Goal: Complete application form

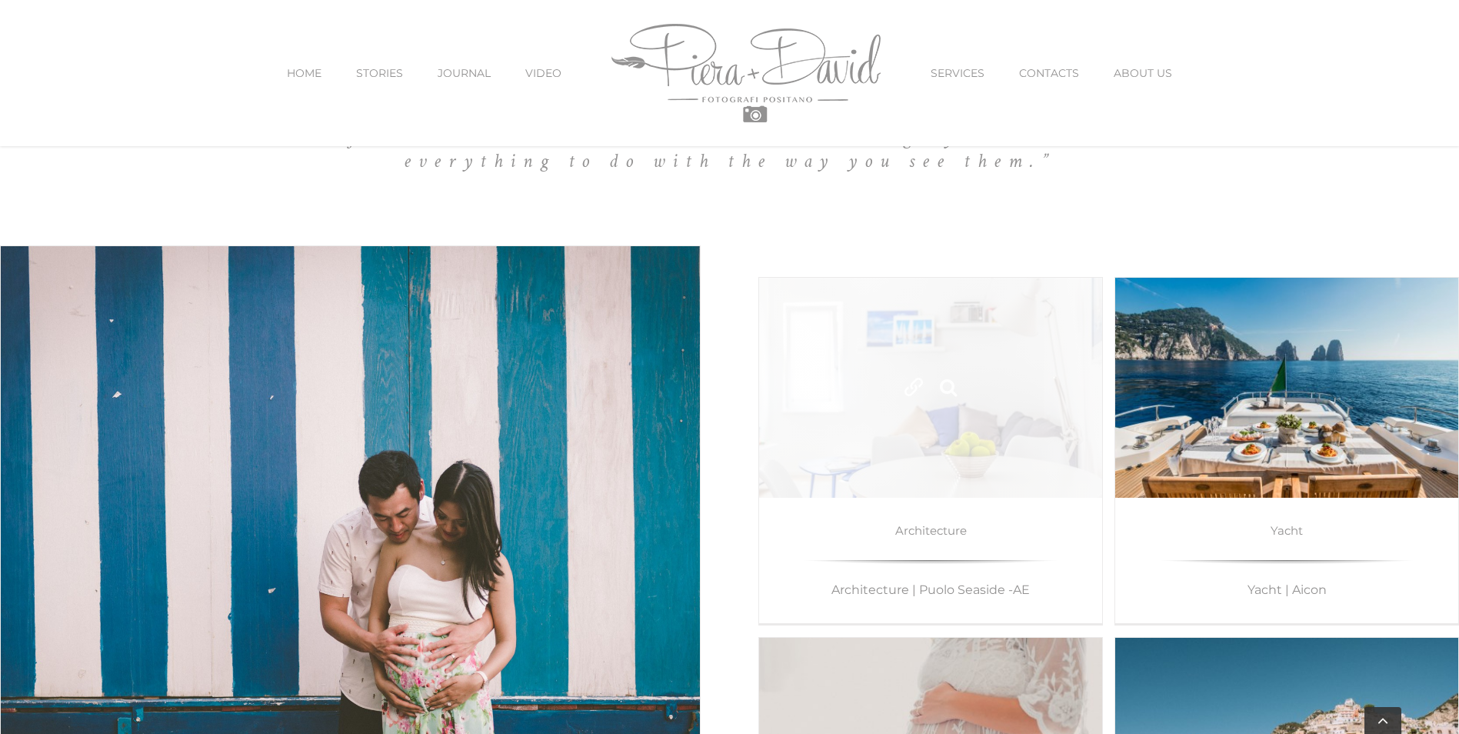
scroll to position [8536, 0]
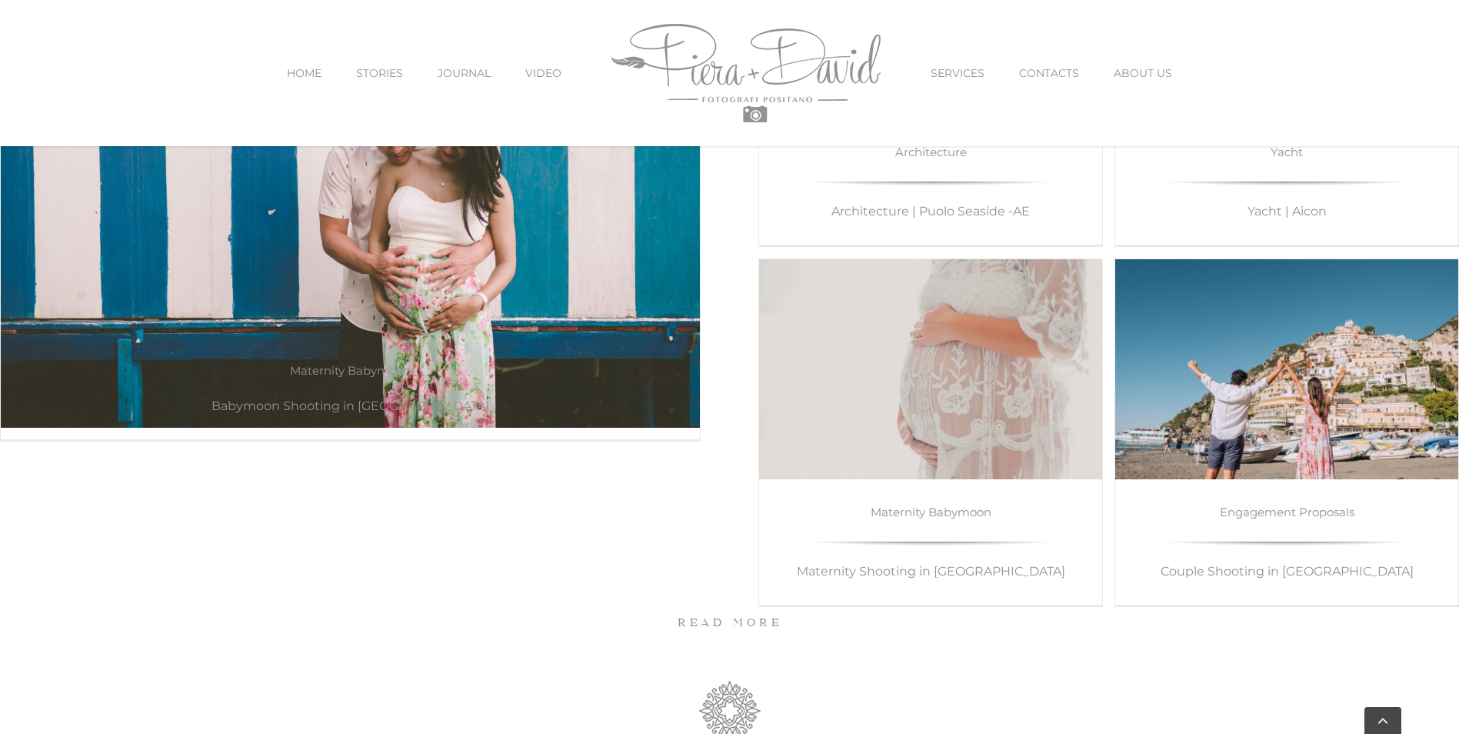
click at [1277, 572] on p "Couple Shooting in Positano" at bounding box center [1286, 572] width 305 height 28
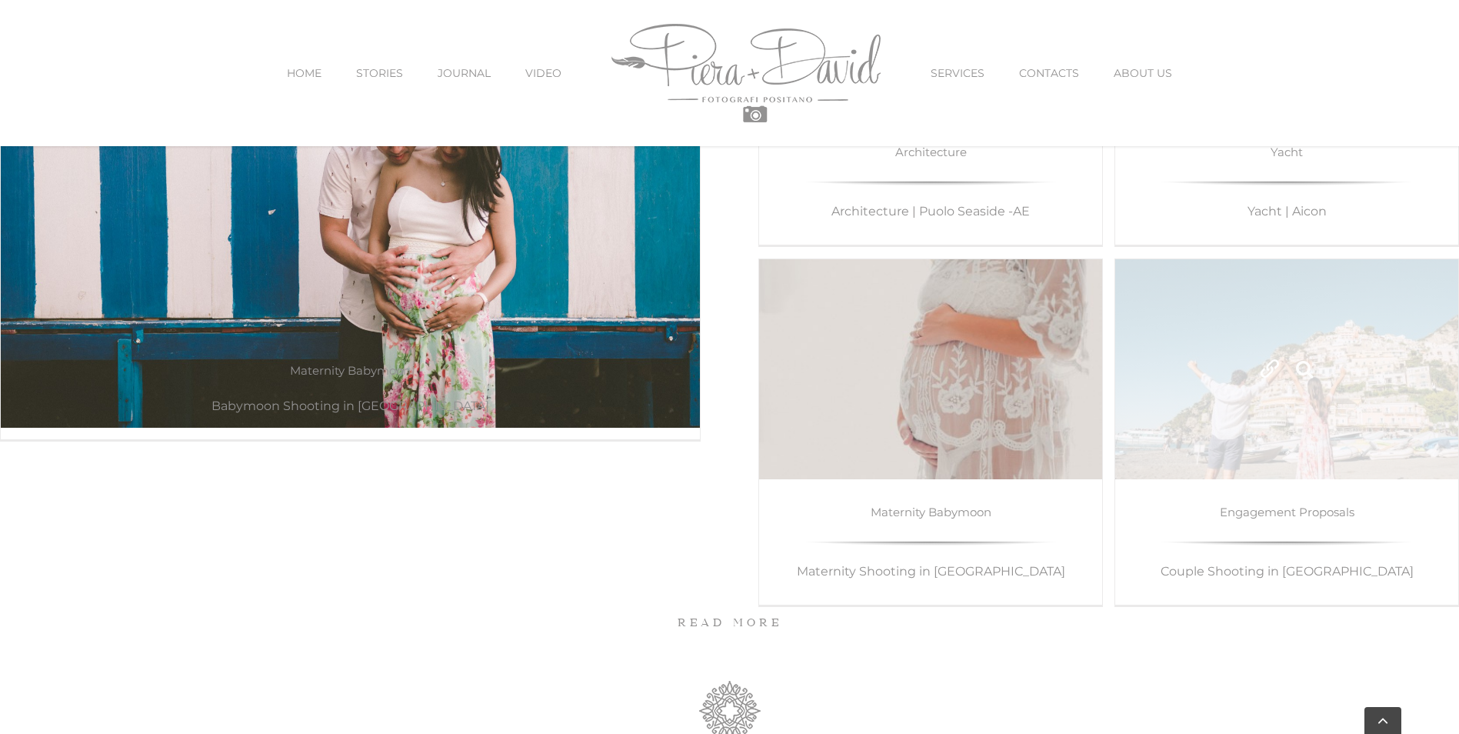
click at [1279, 374] on link "Couple Shooting in Positano" at bounding box center [1270, 369] width 28 height 28
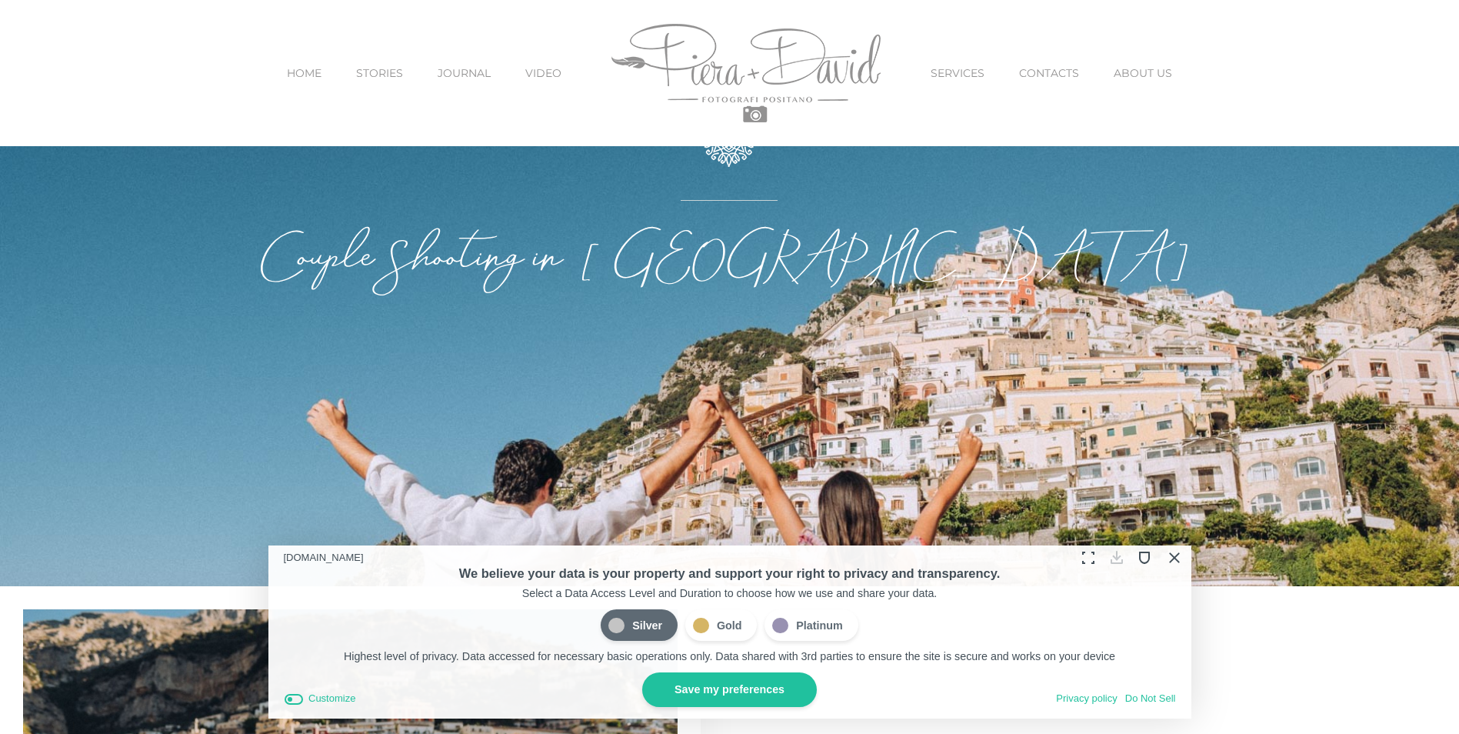
scroll to position [461, 0]
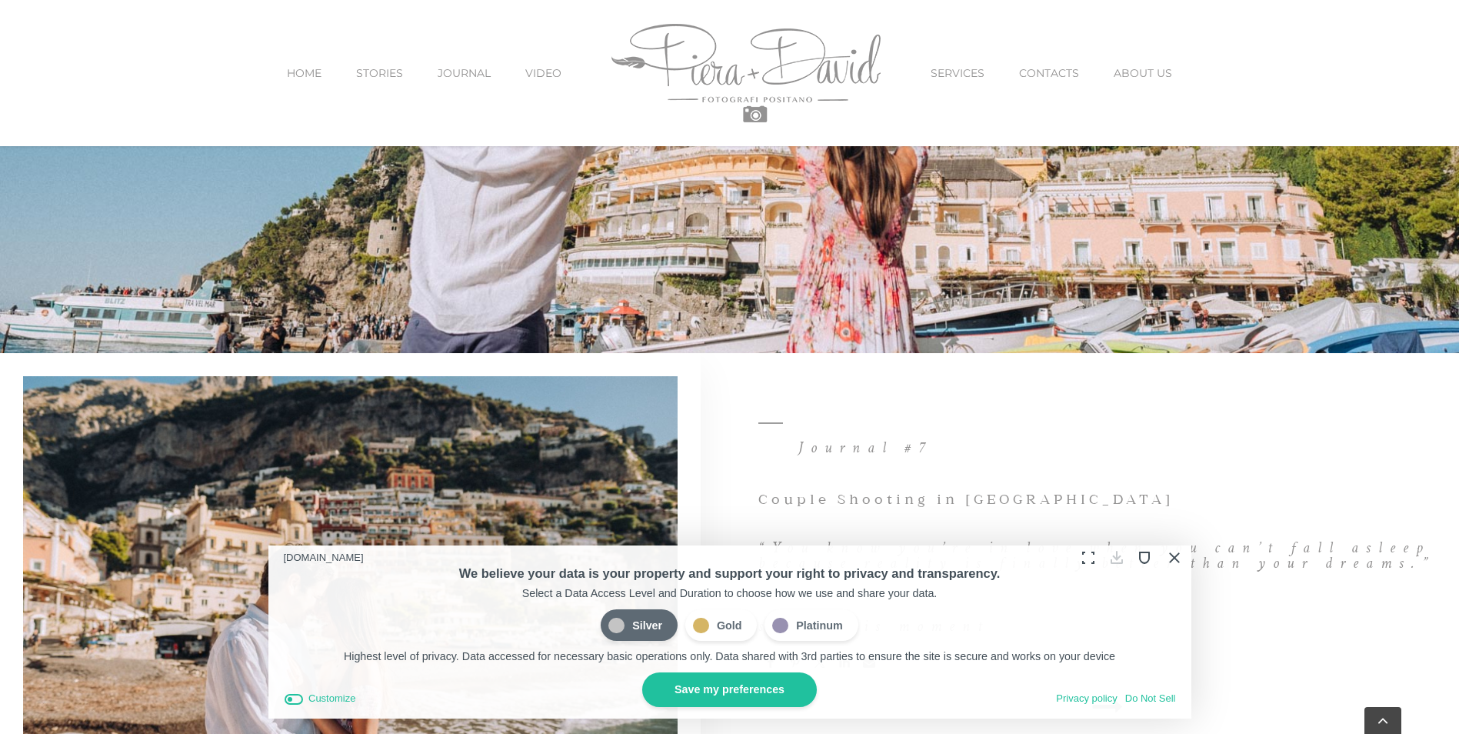
click at [1186, 559] on div at bounding box center [1130, 557] width 113 height 24
click at [1172, 554] on button "Close Cookie Compliance" at bounding box center [1173, 557] width 24 height 24
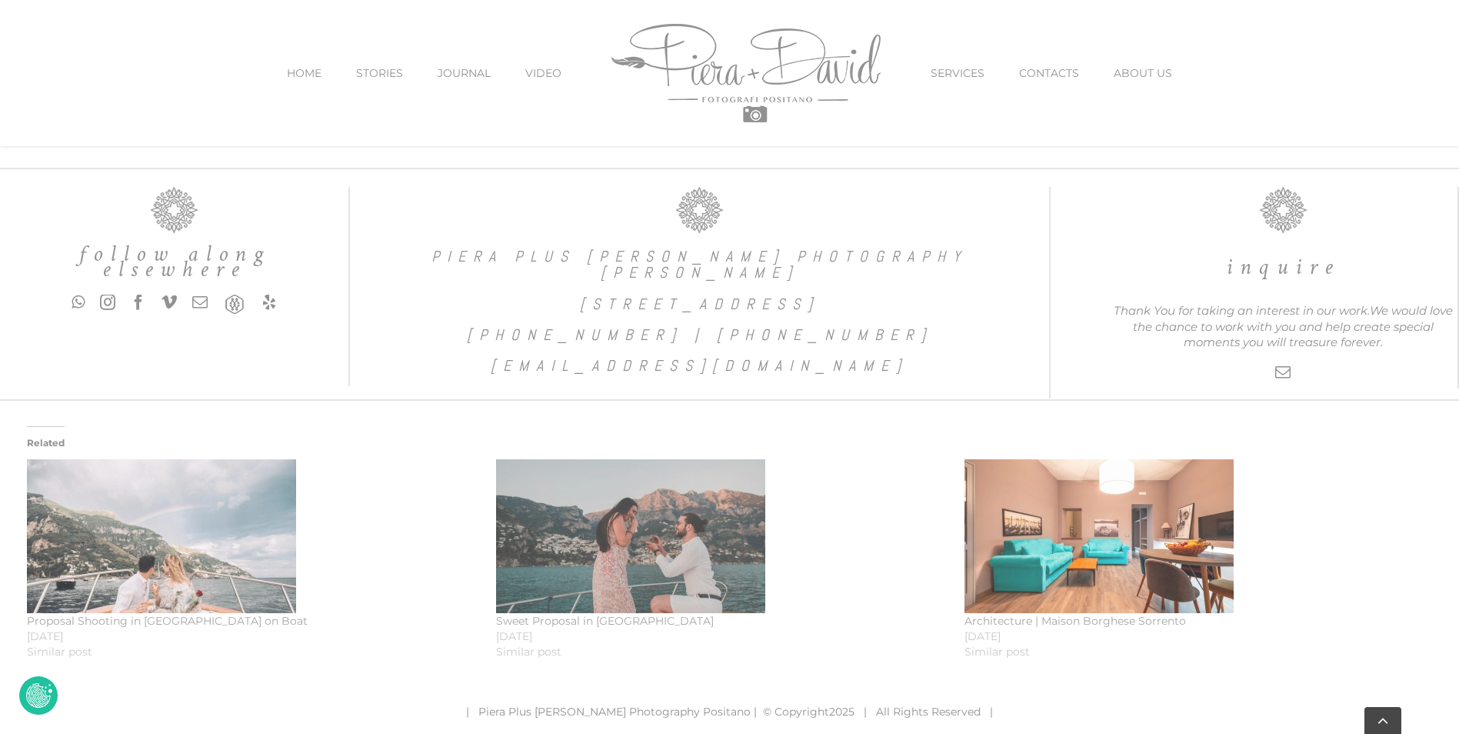
scroll to position [4083, 0]
click at [1051, 86] on link "CONTACTS" at bounding box center [1049, 73] width 60 height 65
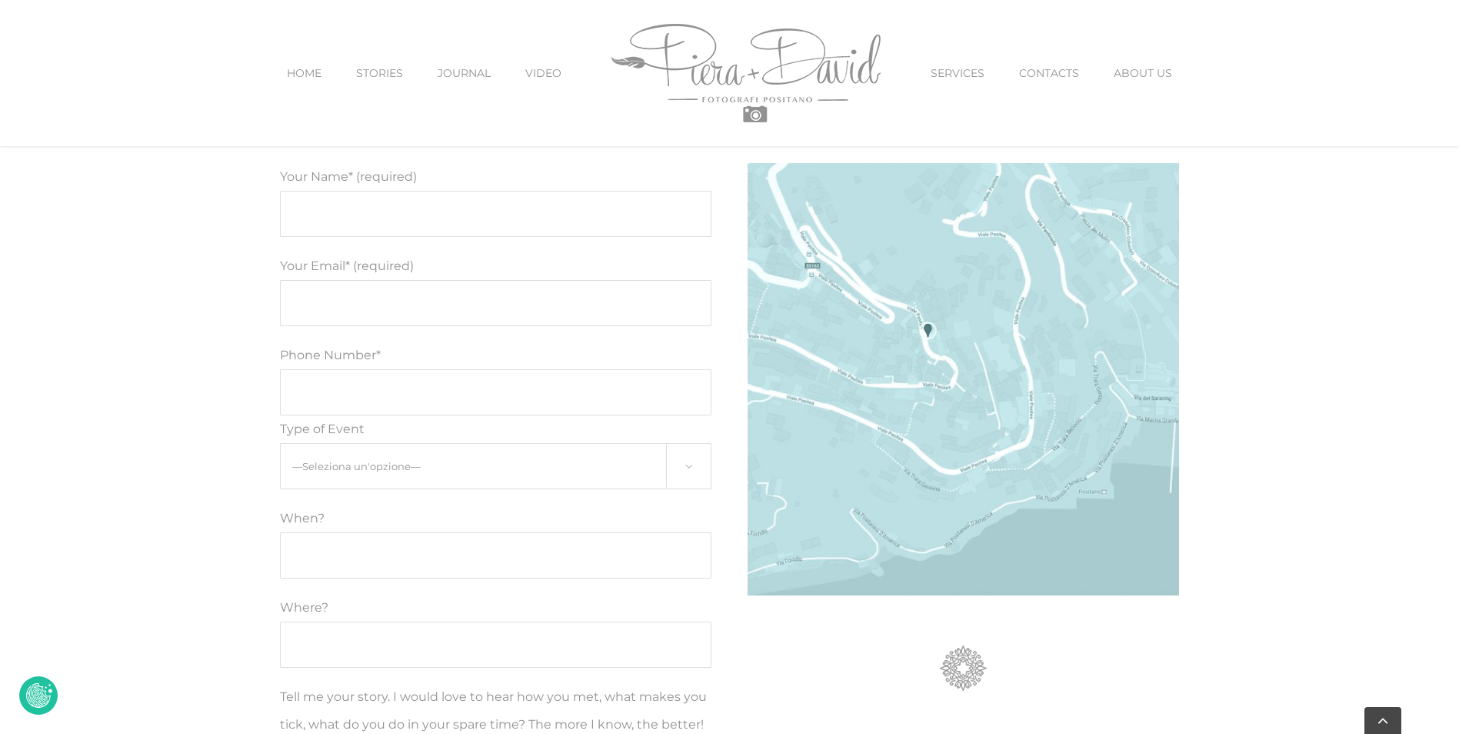
scroll to position [852, 0]
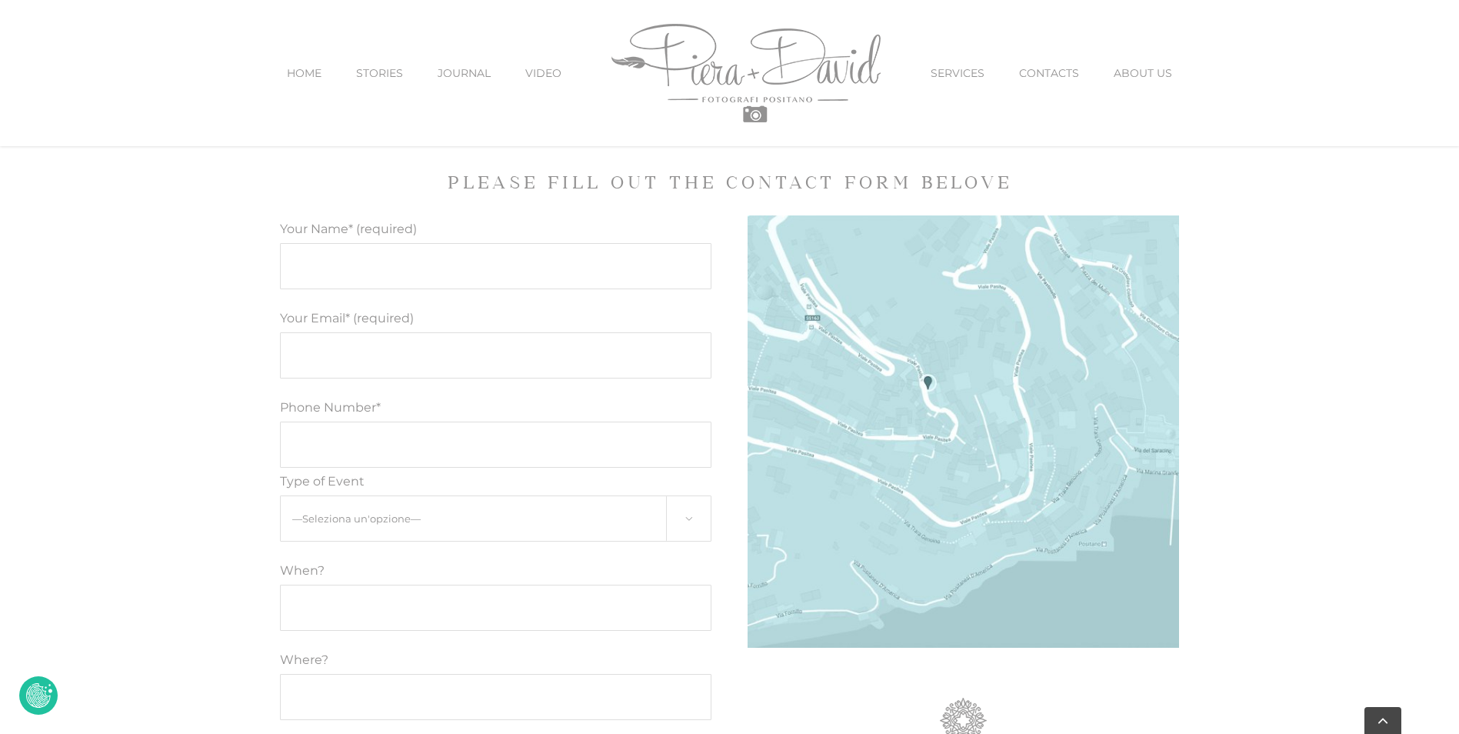
click at [496, 255] on input "Your Name* (required)" at bounding box center [496, 266] width 432 height 46
type input "Kacie Jaycox"
click at [475, 375] on input "Your Email* (required)" at bounding box center [496, 355] width 432 height 46
click at [461, 347] on input "camkacie.mccarthy" at bounding box center [496, 355] width 432 height 46
type input "camkacie.mccarthy@gmail.com"
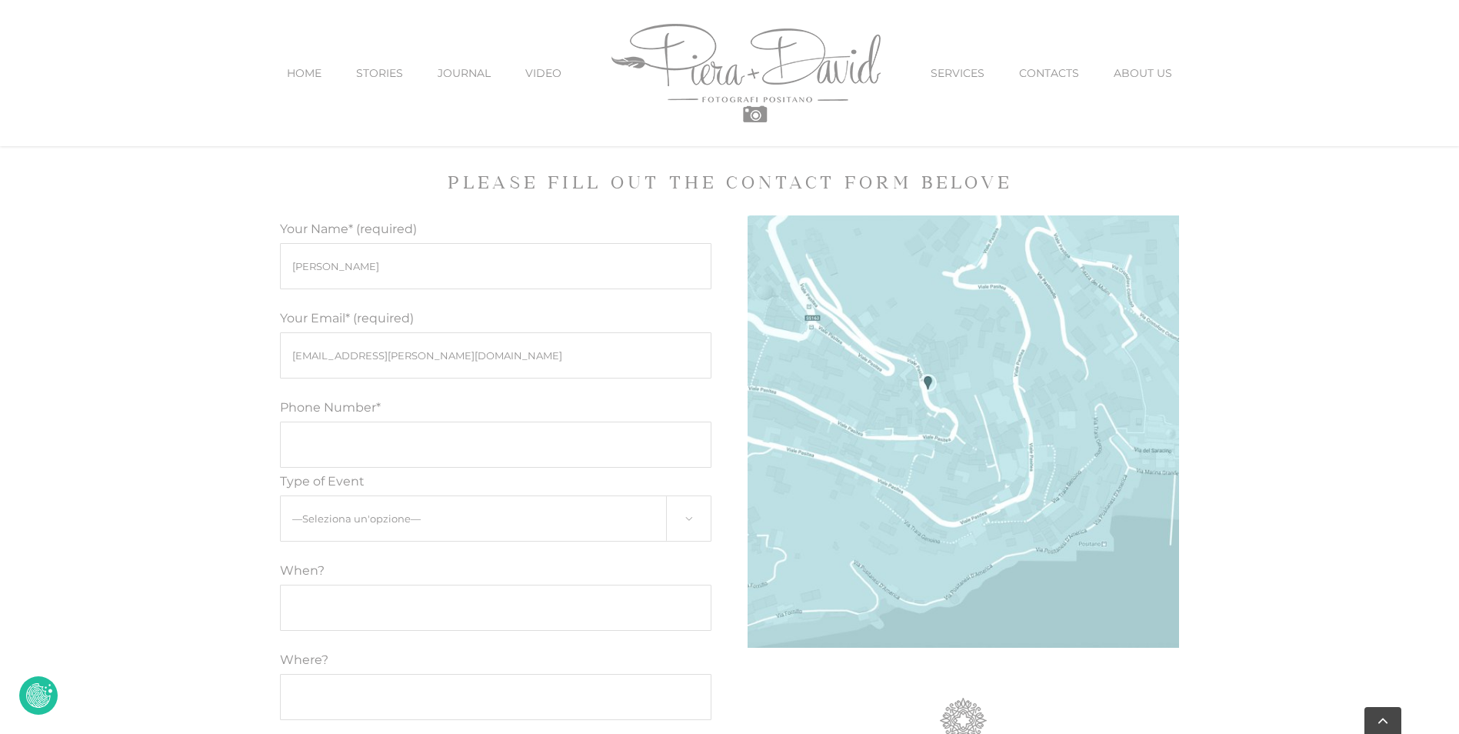
click at [431, 431] on input "Phone Number*" at bounding box center [496, 444] width 432 height 46
type input "3144711860"
click at [683, 509] on select "—Seleziona un'opzione— Engagement Proposal Wedding Maternity Children" at bounding box center [496, 518] width 432 height 46
select select "Engagement"
click at [280, 495] on select "—Seleziona un'opzione— Engagement Proposal Wedding Maternity Children" at bounding box center [496, 518] width 432 height 46
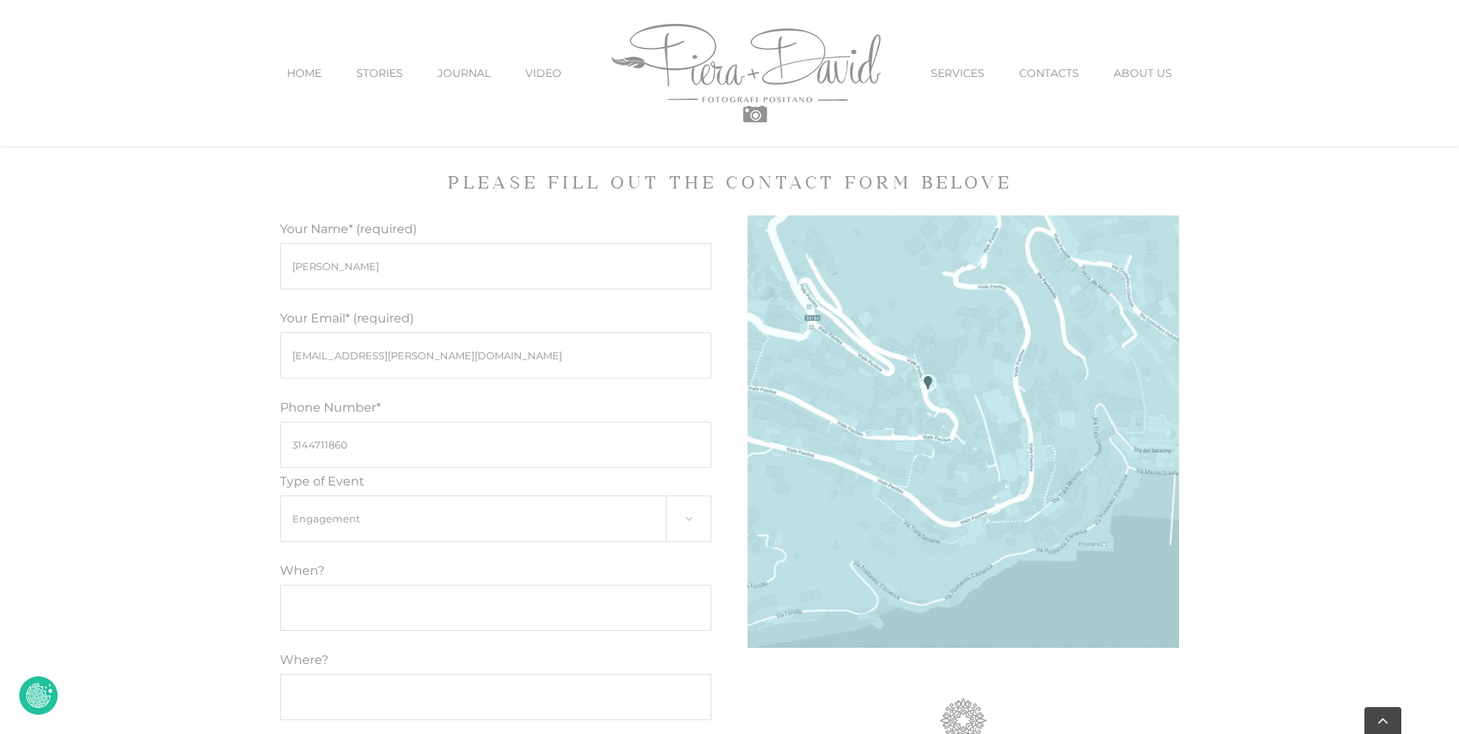
click at [388, 608] on input "Modulo di contatto" at bounding box center [496, 607] width 432 height 46
type input ")"
type input "October 29th"
click at [528, 699] on input "Where?" at bounding box center [496, 697] width 432 height 46
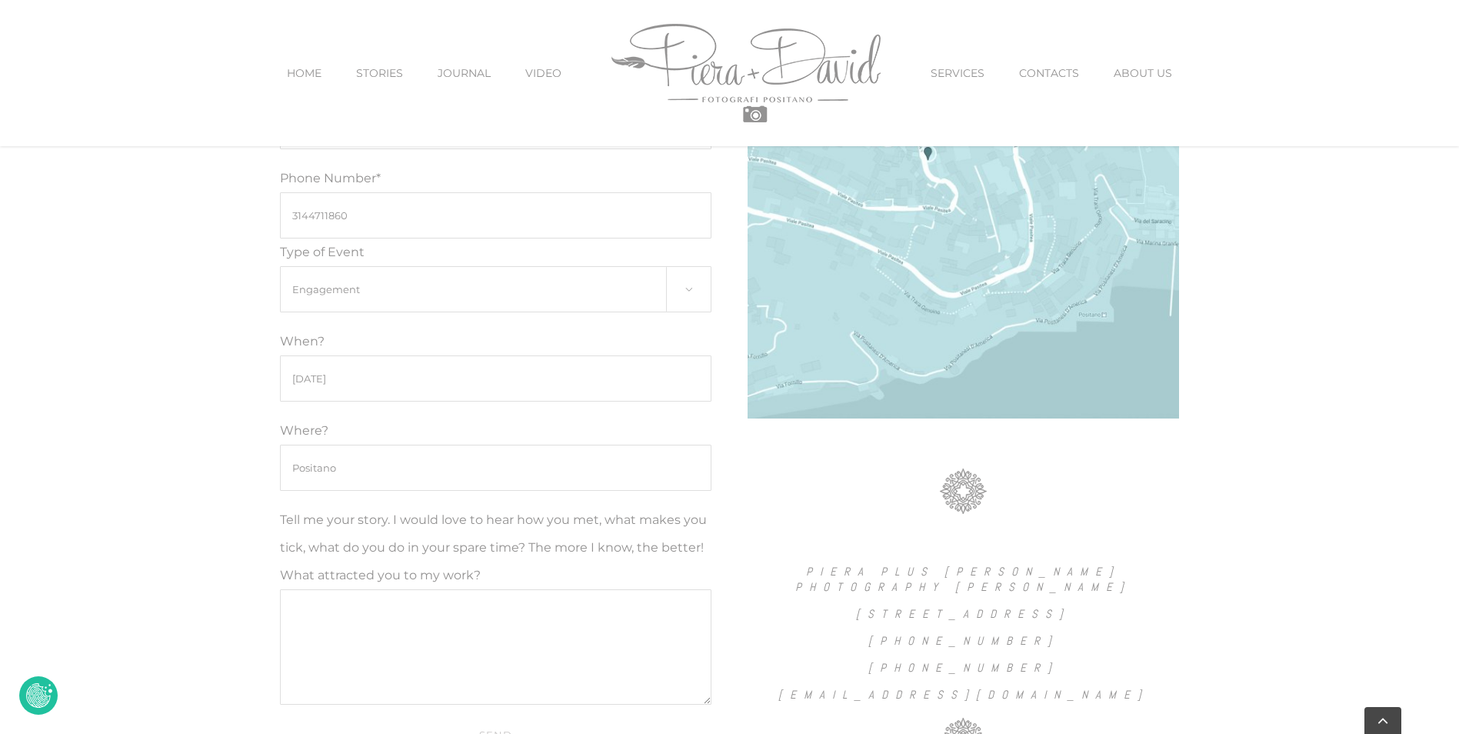
scroll to position [1083, 0]
type input "Positano"
click at [414, 622] on textarea "Tell me your story. I would love to hear how you met, what makes you tick, what…" at bounding box center [496, 645] width 432 height 115
click at [357, 626] on textarea "Hello, my fiance Camden and I are vacationing in Positano and would love to tak…" at bounding box center [496, 645] width 432 height 115
drag, startPoint x: 342, startPoint y: 636, endPoint x: 358, endPoint y: 639, distance: 16.4
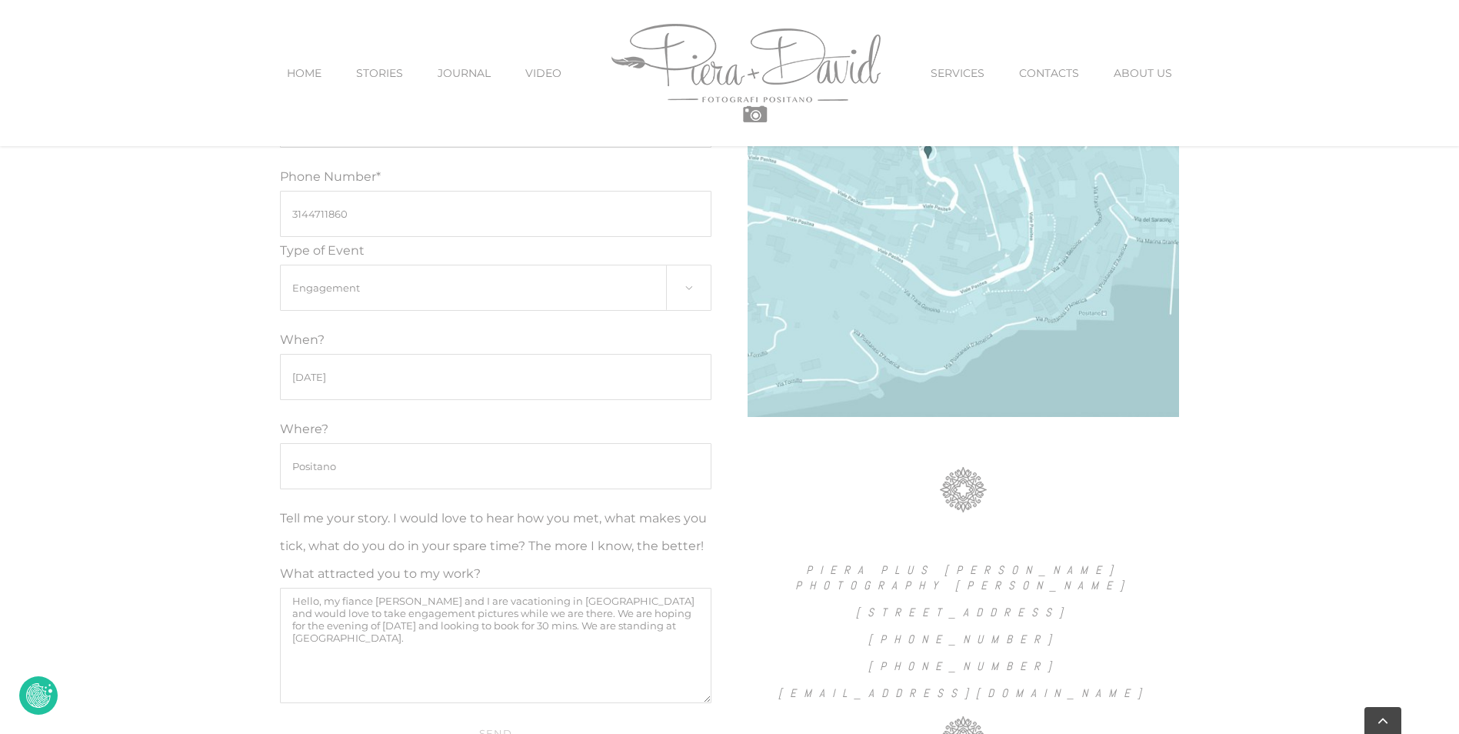
click at [348, 638] on textarea "Hello, my fiance Camden and I are vacationing in Positano and would love to tak…" at bounding box center [496, 645] width 432 height 115
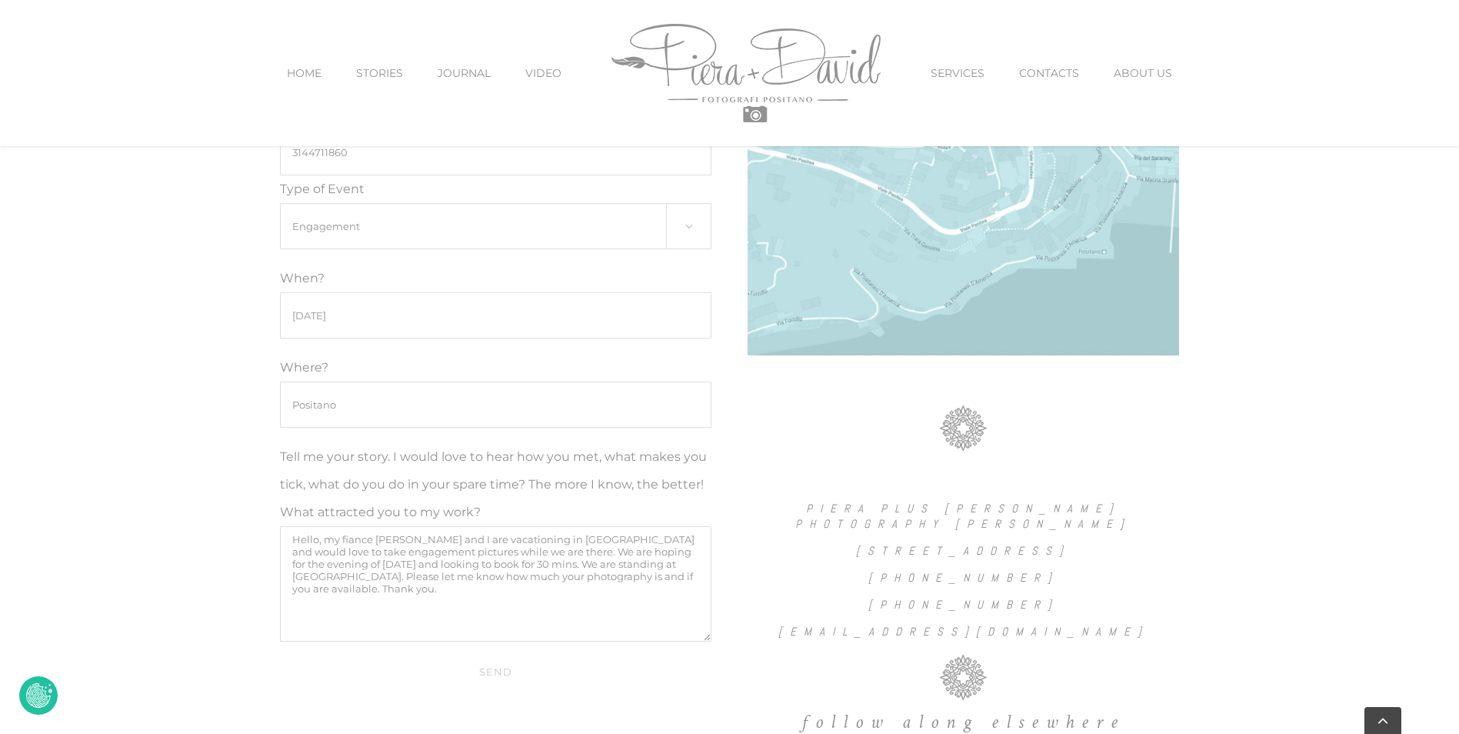
scroll to position [1237, 0]
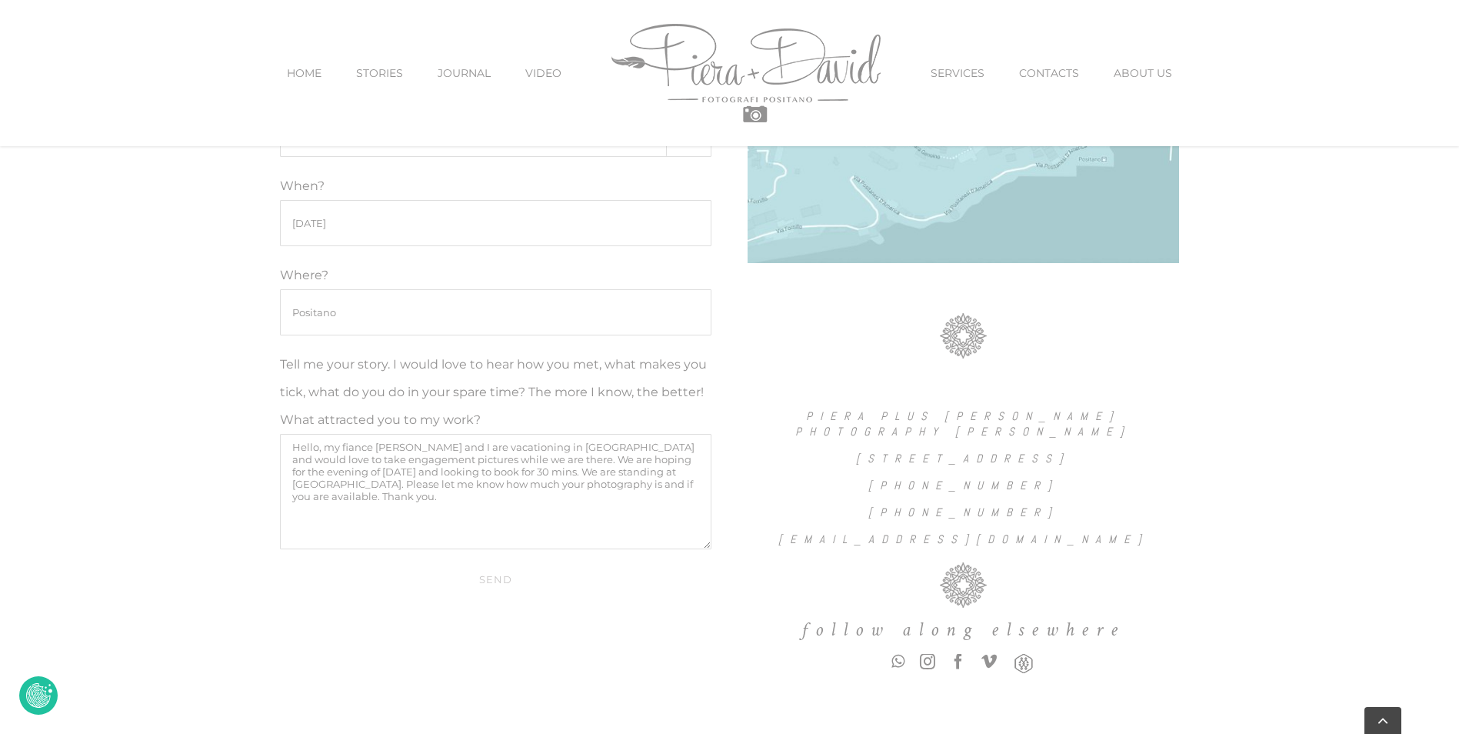
type textarea "Hello, my fiance Camden and I are vacationing in Positano and would love to tak…"
click at [501, 579] on input "Send" at bounding box center [496, 578] width 432 height 29
